Goal: Transaction & Acquisition: Purchase product/service

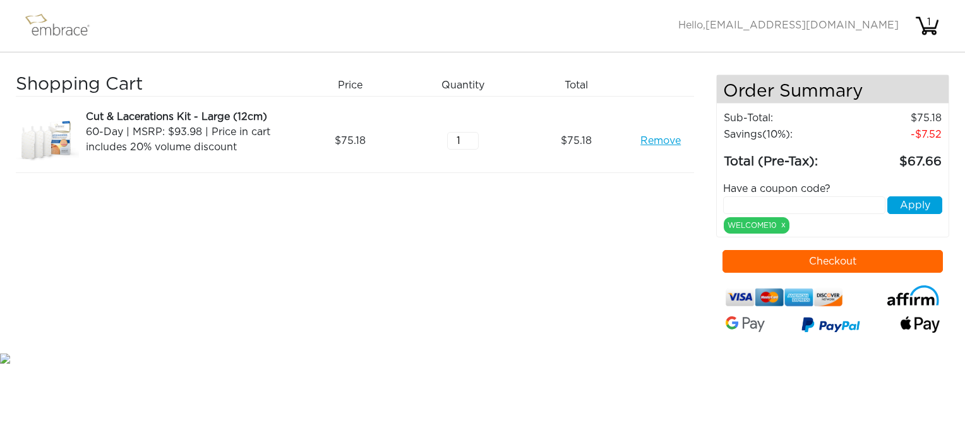
click at [856, 261] on button "Checkout" at bounding box center [833, 261] width 221 height 23
click at [62, 30] on img at bounding box center [63, 26] width 82 height 32
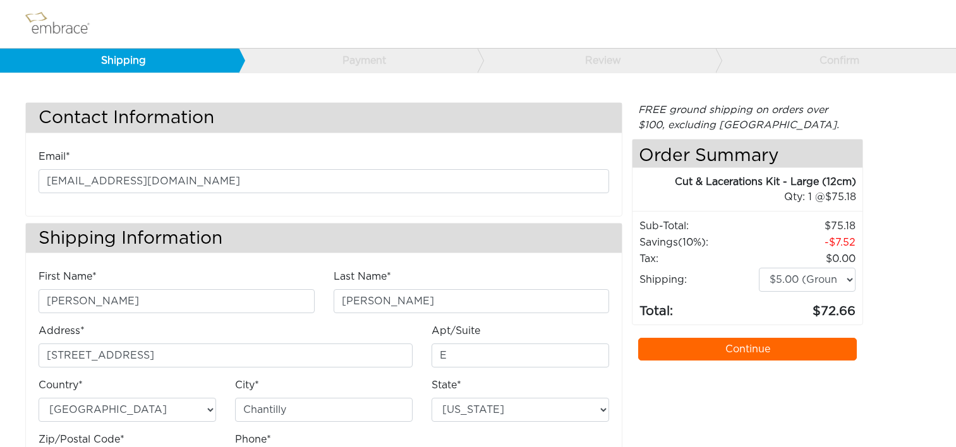
select select "VA"
click at [795, 351] on link "Continue" at bounding box center [747, 349] width 219 height 23
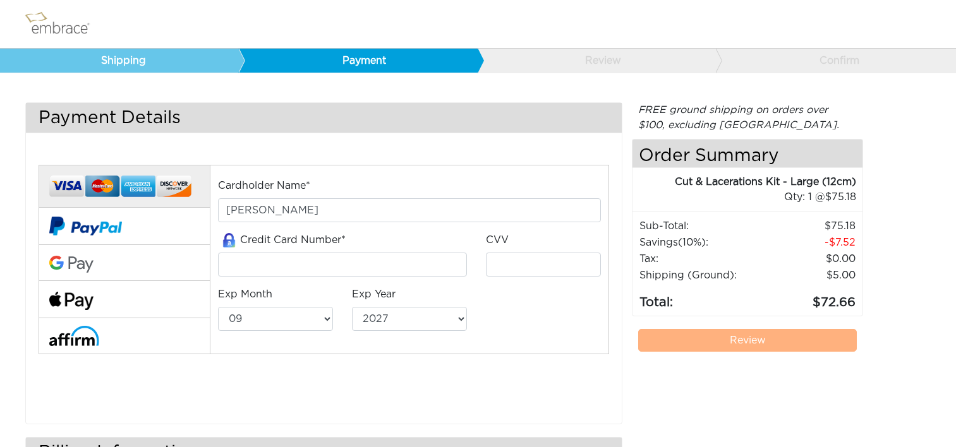
select select "9"
select select "2027"
click at [655, 341] on link "Review" at bounding box center [747, 340] width 219 height 23
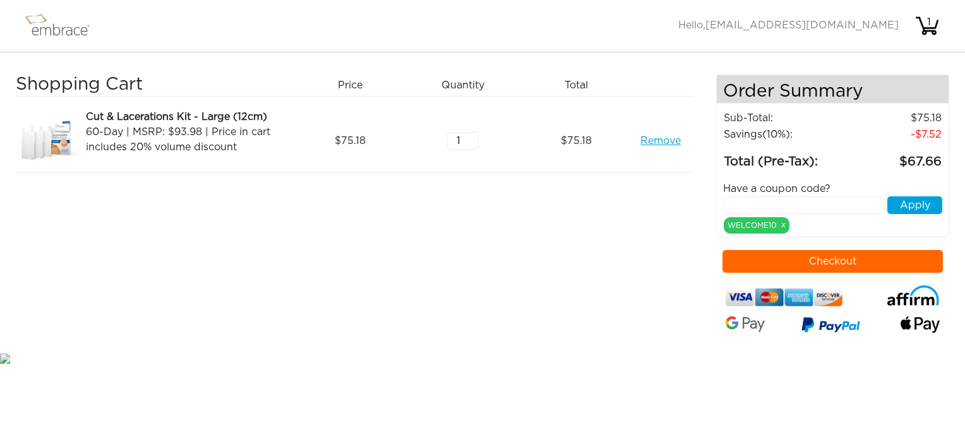
click at [653, 143] on link "Remove" at bounding box center [661, 140] width 40 height 15
